Goal: Obtain resource: Obtain resource

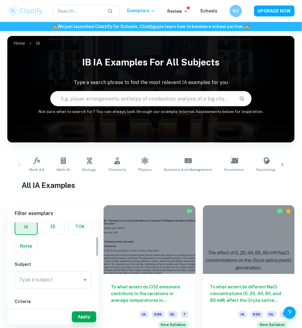
scroll to position [58, 0]
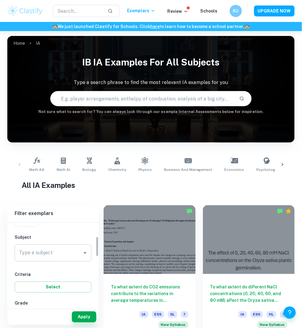
click at [46, 255] on div "Type a subject Type a subject" at bounding box center [53, 252] width 77 height 17
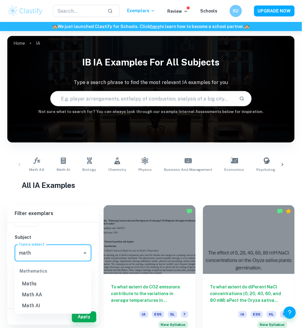
click at [48, 291] on li "Math AA" at bounding box center [53, 294] width 77 height 11
type input "Math AA"
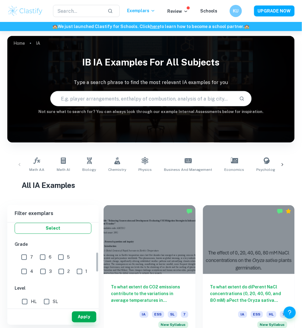
scroll to position [123, 0]
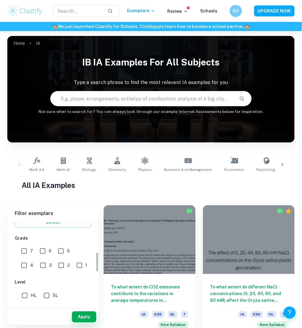
click at [28, 248] on input "7" at bounding box center [24, 251] width 12 height 12
checkbox input "true"
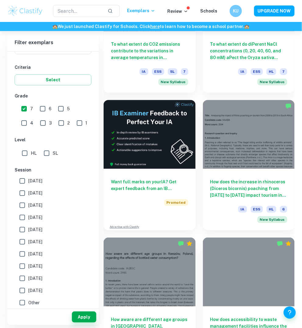
scroll to position [263, 0]
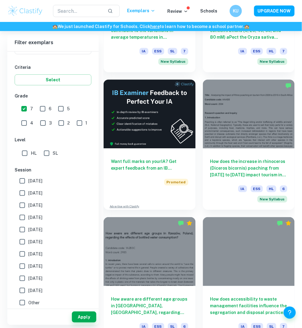
click at [49, 148] on input "SL" at bounding box center [46, 153] width 12 height 12
checkbox input "true"
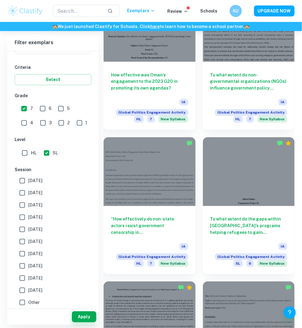
scroll to position [926, 0]
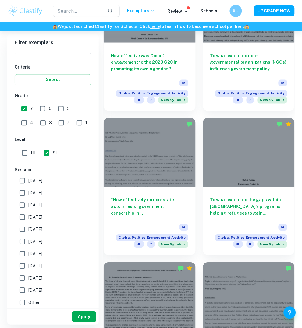
click at [92, 318] on button "Apply" at bounding box center [84, 316] width 24 height 11
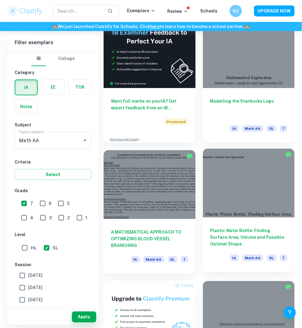
scroll to position [317, 0]
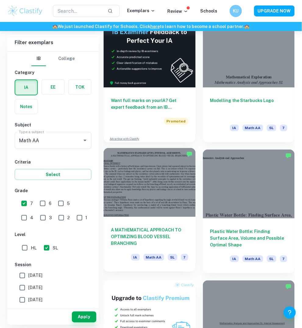
click at [155, 226] on div "A MATHEMATICAL APPROACH TO OPTIMIZING BLOOD VESSEL BRANCHING IA Math AA SL 7" at bounding box center [149, 244] width 92 height 55
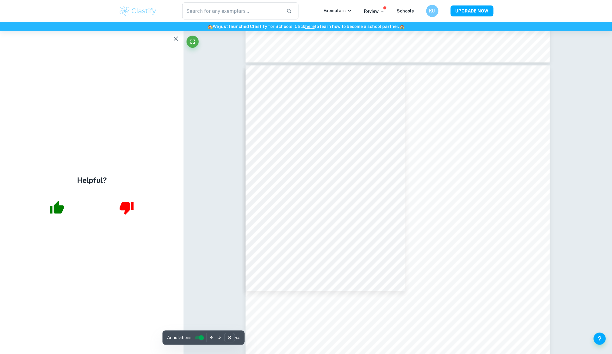
scroll to position [3102, 0]
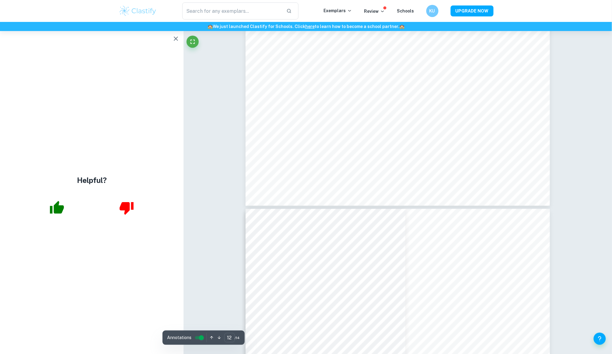
type input "11"
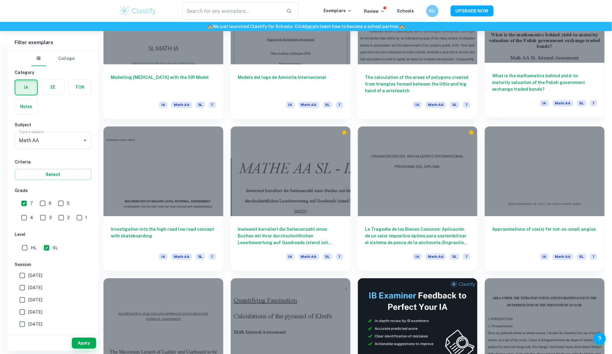
scroll to position [535, 0]
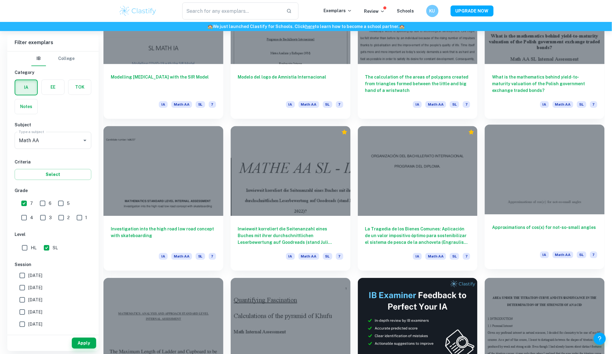
click at [301, 223] on div "Approximations of cos(x) for not-so-small angles IA Math AA SL 7" at bounding box center [545, 241] width 120 height 55
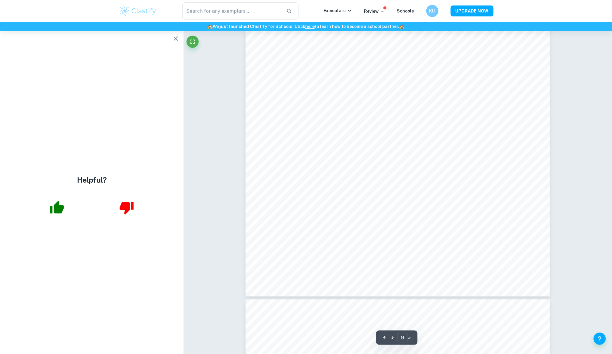
scroll to position [3464, 0]
type input "10"
